Goal: Task Accomplishment & Management: Complete application form

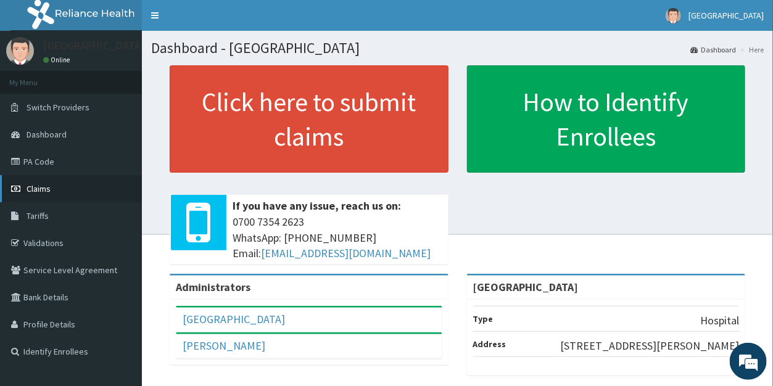
click at [43, 186] on span "Claims" at bounding box center [39, 188] width 24 height 11
click at [39, 182] on link "Claims" at bounding box center [71, 188] width 142 height 27
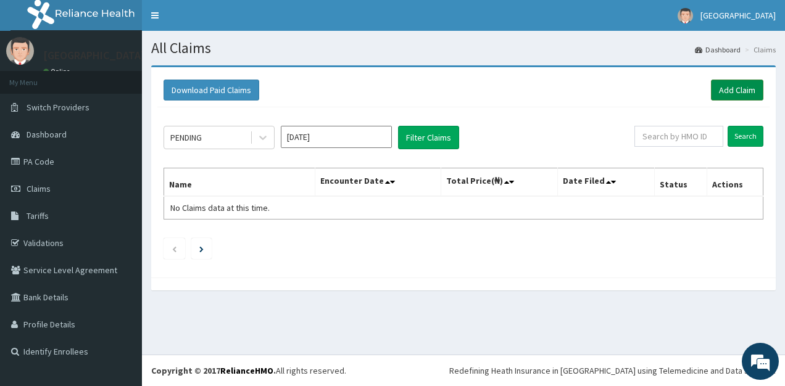
click at [731, 89] on link "Add Claim" at bounding box center [737, 90] width 52 height 21
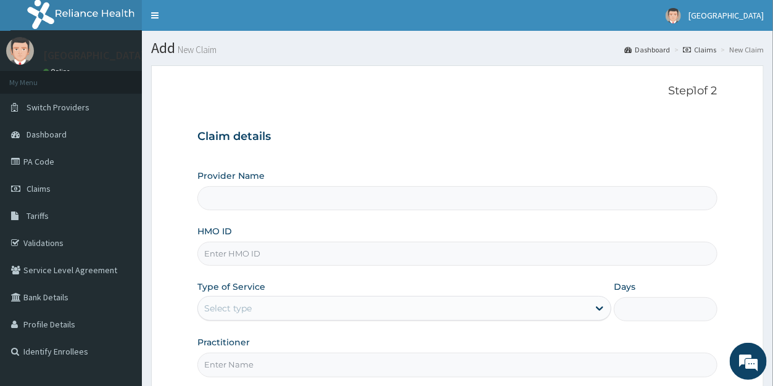
type input "[GEOGRAPHIC_DATA]"
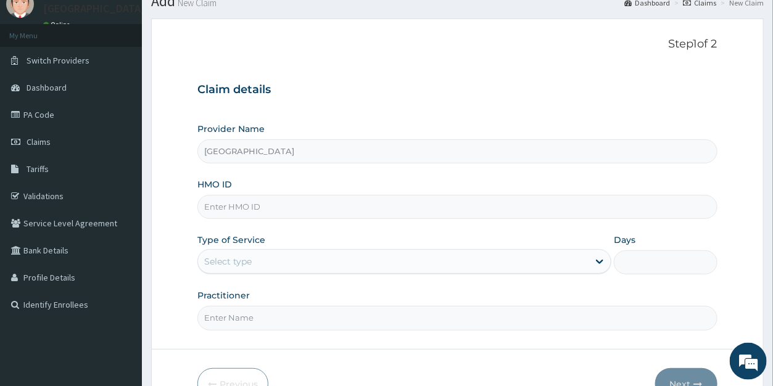
scroll to position [57, 0]
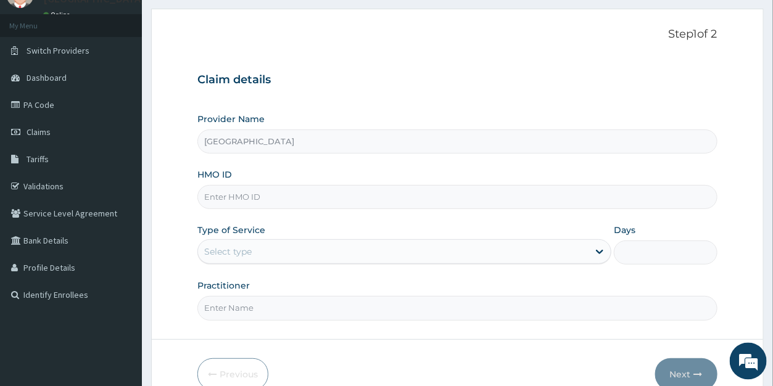
click at [237, 196] on input "HMO ID" at bounding box center [456, 197] width 519 height 24
click at [232, 199] on input "HMO ID" at bounding box center [456, 197] width 519 height 24
type input "OKB/10988/A"
click at [229, 250] on div "Select type" at bounding box center [228, 252] width 48 height 12
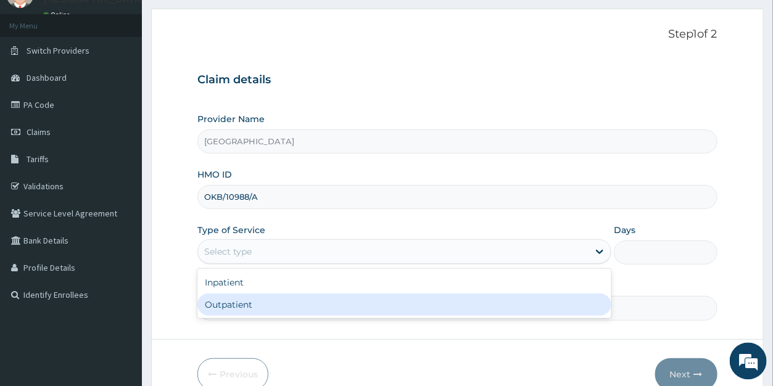
click at [233, 302] on div "Outpatient" at bounding box center [404, 305] width 414 height 22
type input "1"
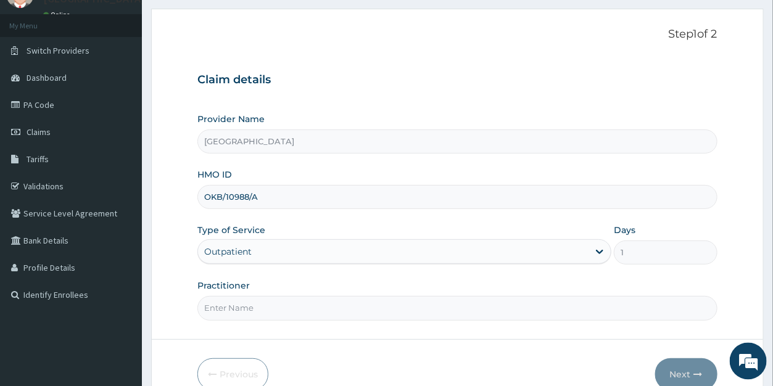
click at [242, 312] on input "Practitioner" at bounding box center [456, 308] width 519 height 24
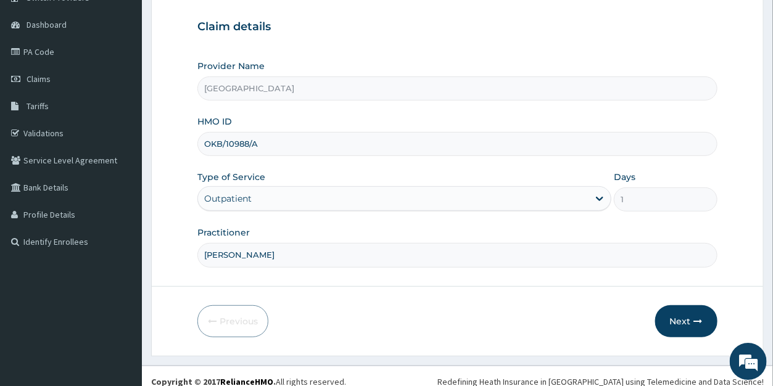
scroll to position [112, 0]
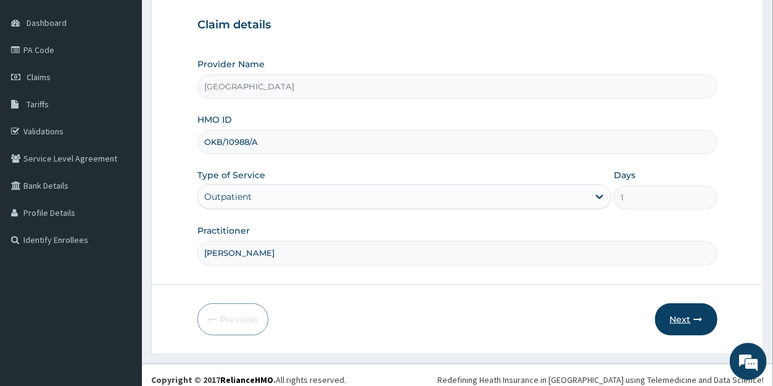
type input "[PERSON_NAME]"
click at [679, 314] on button "Next" at bounding box center [686, 320] width 62 height 32
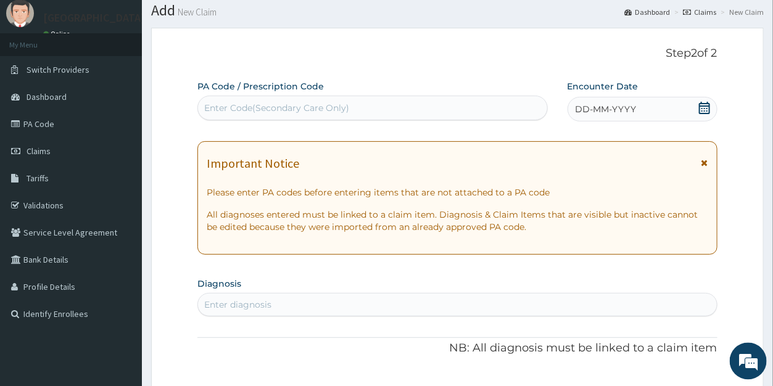
scroll to position [46, 0]
